Goal: Check status: Check status

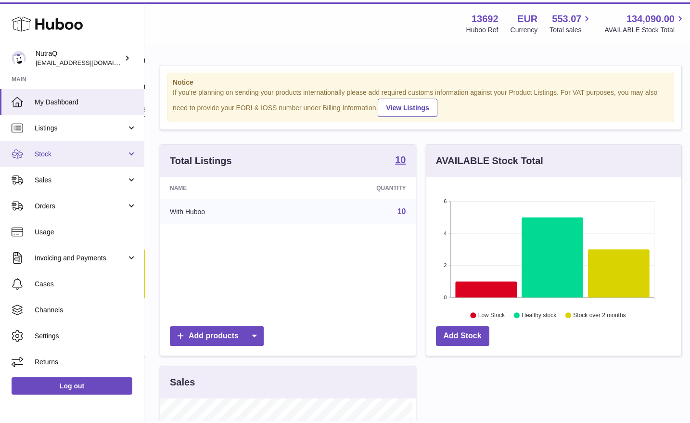
scroll to position [150, 256]
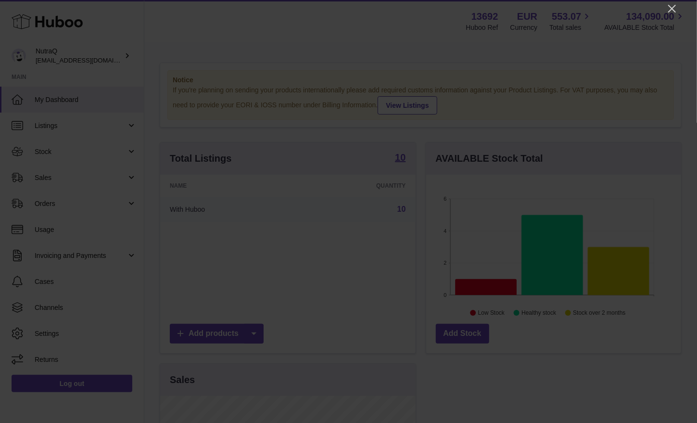
click at [676, 14] on icon "Close" at bounding box center [673, 9] width 12 height 12
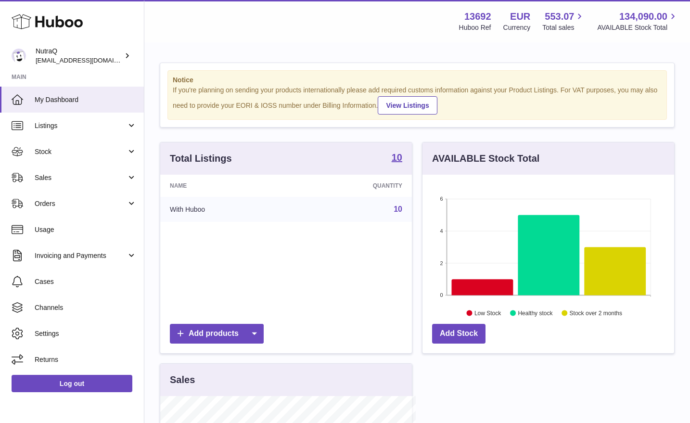
scroll to position [481192, 481090]
click at [110, 173] on span "Sales" at bounding box center [81, 177] width 92 height 9
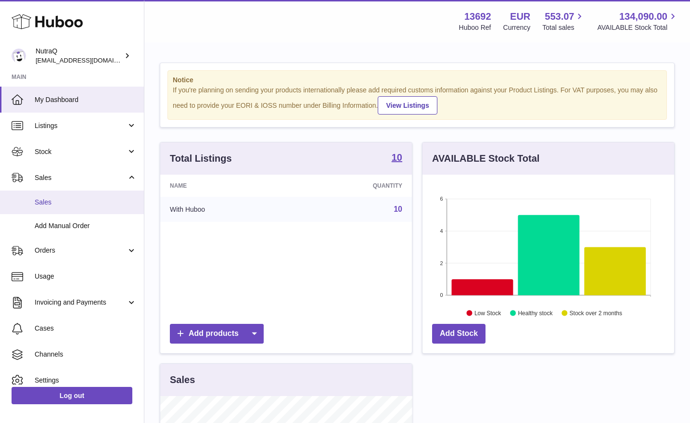
click at [75, 198] on span "Sales" at bounding box center [86, 202] width 102 height 9
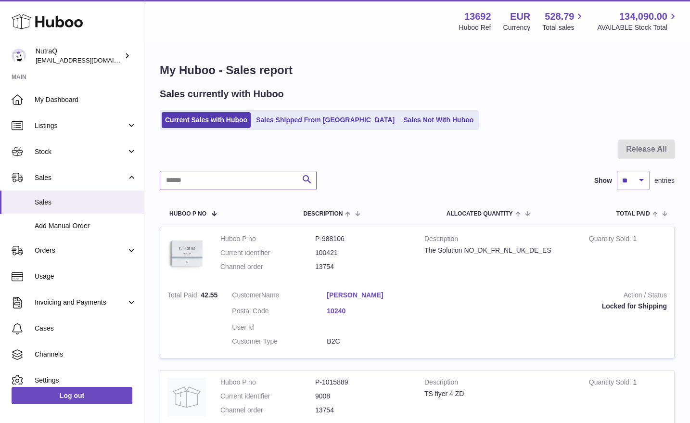
click at [241, 184] on input "text" at bounding box center [238, 180] width 157 height 19
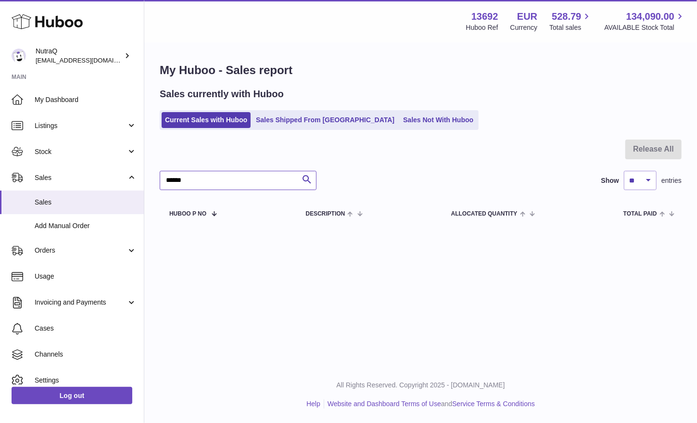
type input "******"
click at [272, 126] on link "Sales Shipped From [GEOGRAPHIC_DATA]" at bounding box center [325, 120] width 145 height 16
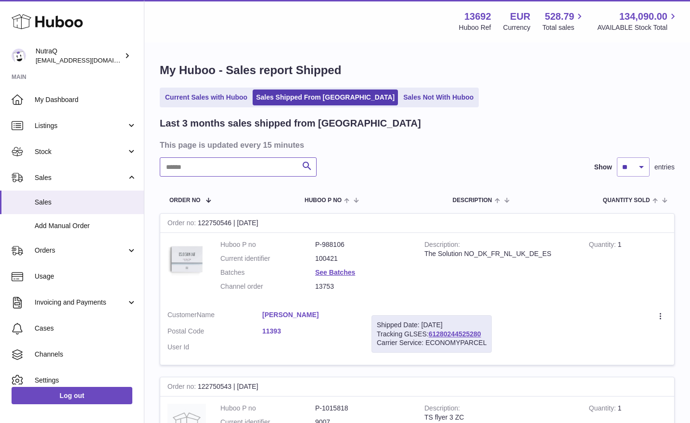
click at [215, 176] on input "text" at bounding box center [238, 166] width 157 height 19
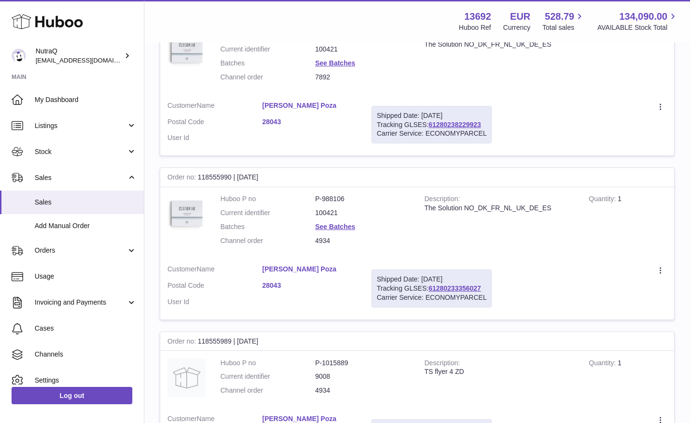
scroll to position [144, 0]
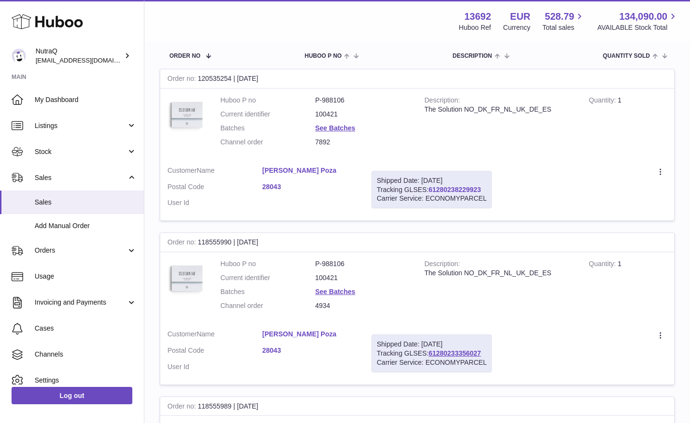
click at [456, 190] on link "61280238229923" at bounding box center [455, 190] width 52 height 8
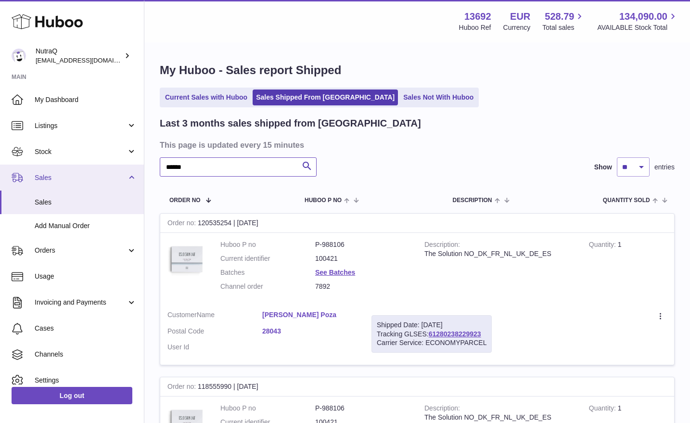
drag, startPoint x: 243, startPoint y: 176, endPoint x: 115, endPoint y: 167, distance: 128.4
click at [114, 167] on div "Huboo NutraQ log@nutraq.com Main My Dashboard Listings Not with Huboo Listings …" at bounding box center [345, 383] width 690 height 767
type input "**********"
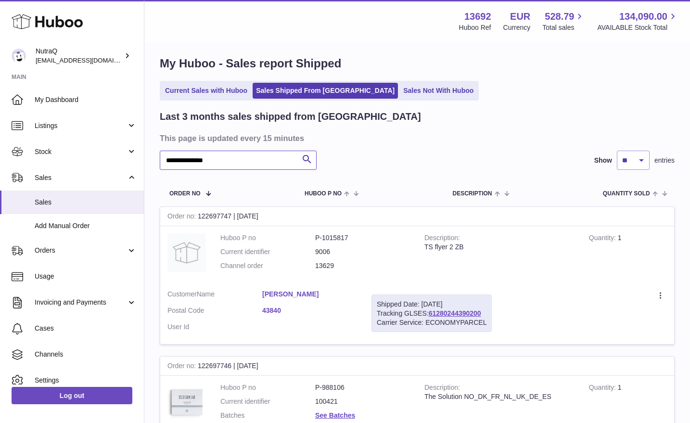
scroll to position [96, 0]
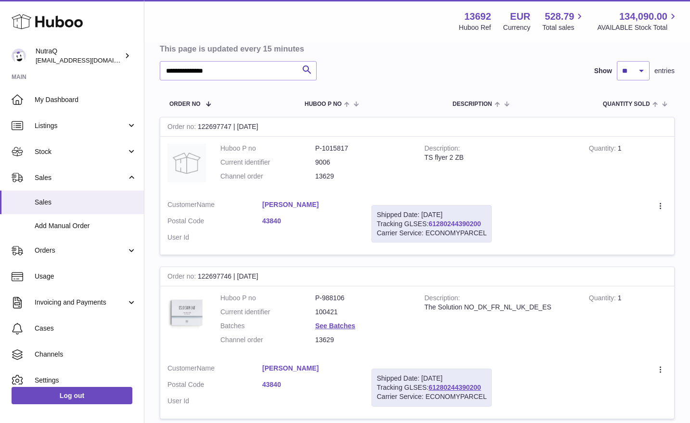
click at [464, 226] on link "61280244390200" at bounding box center [455, 224] width 52 height 8
